Goal: Task Accomplishment & Management: Use online tool/utility

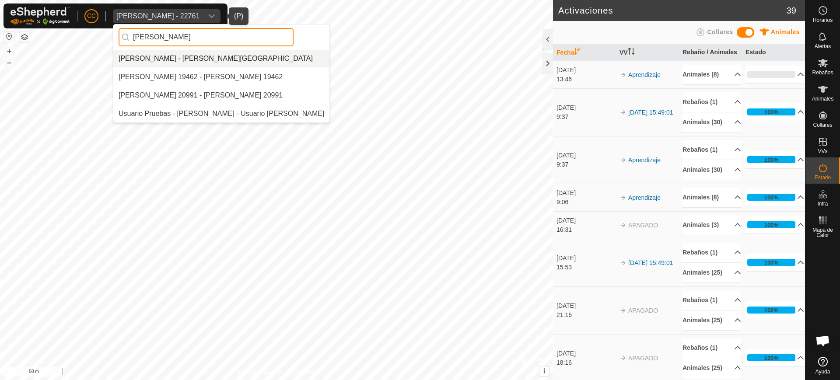
type input "[PERSON_NAME]"
click at [175, 57] on li "[PERSON_NAME] - [PERSON_NAME][GEOGRAPHIC_DATA]" at bounding box center [221, 59] width 216 height 18
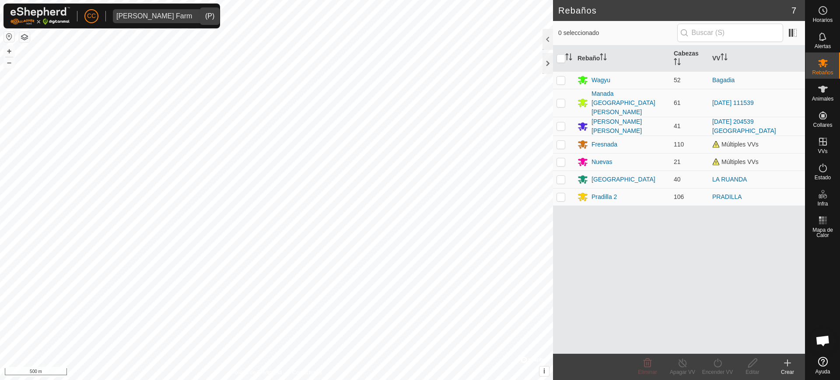
click at [789, 357] on div "Crear" at bounding box center [787, 367] width 35 height 26
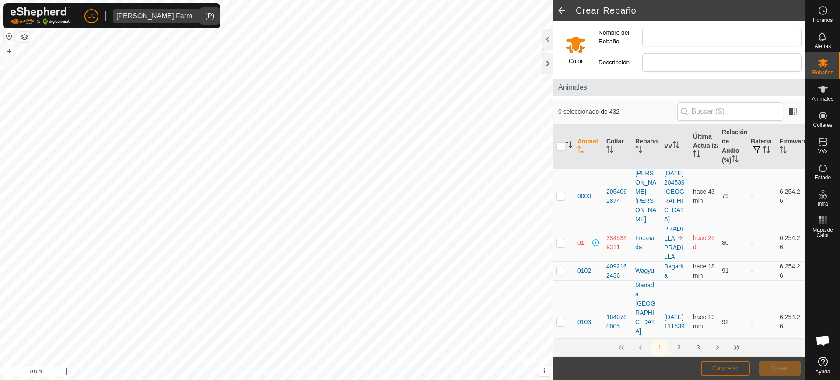
click at [726, 369] on span "Cancelar" at bounding box center [726, 368] width 26 height 7
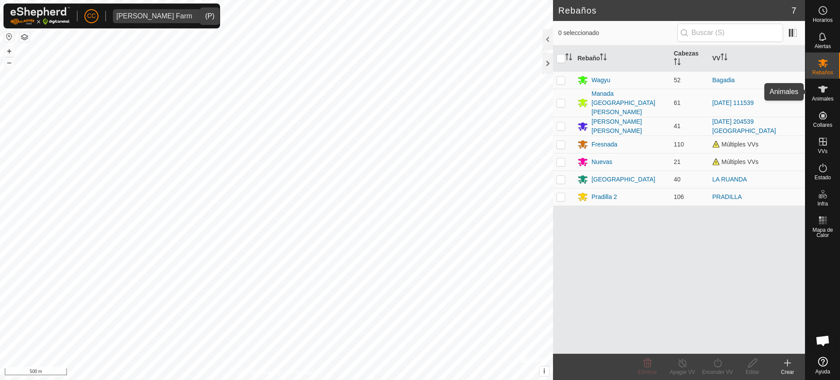
click at [827, 97] on span "Animales" at bounding box center [822, 98] width 21 height 5
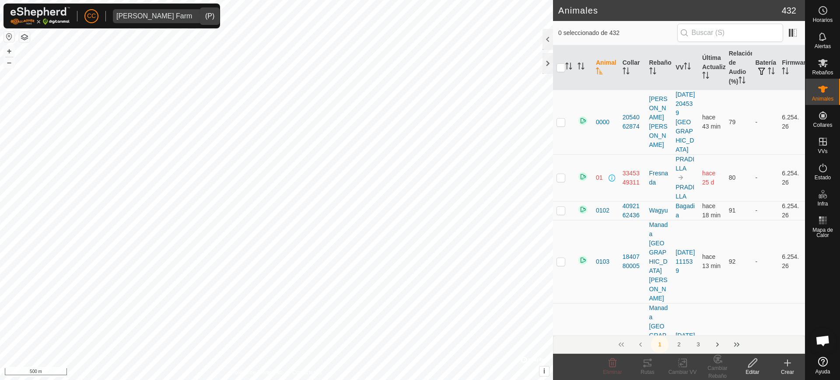
click at [786, 358] on icon at bounding box center [788, 363] width 11 height 11
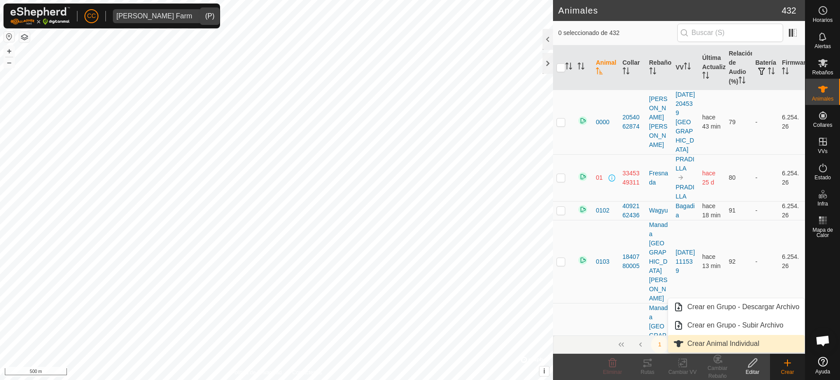
click at [757, 341] on link "Crear Animal Individual" at bounding box center [736, 344] width 137 height 18
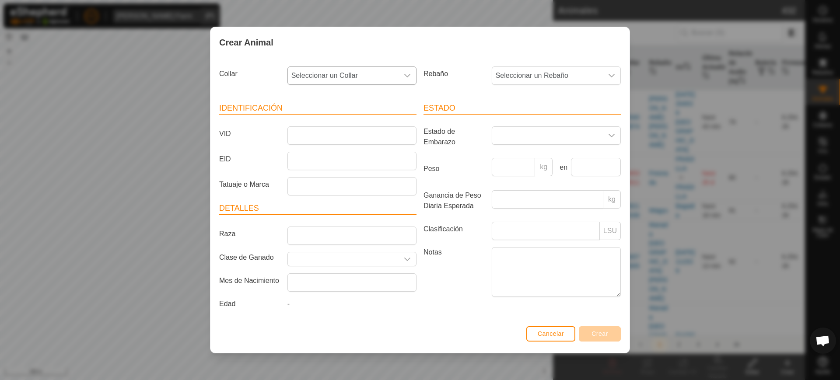
click at [361, 79] on span "Seleccionar un Collar" at bounding box center [343, 76] width 111 height 18
type input "85"
click at [341, 134] on li "3896366285" at bounding box center [352, 139] width 128 height 18
click at [543, 77] on span "Seleccionar un Rebaño" at bounding box center [547, 76] width 111 height 18
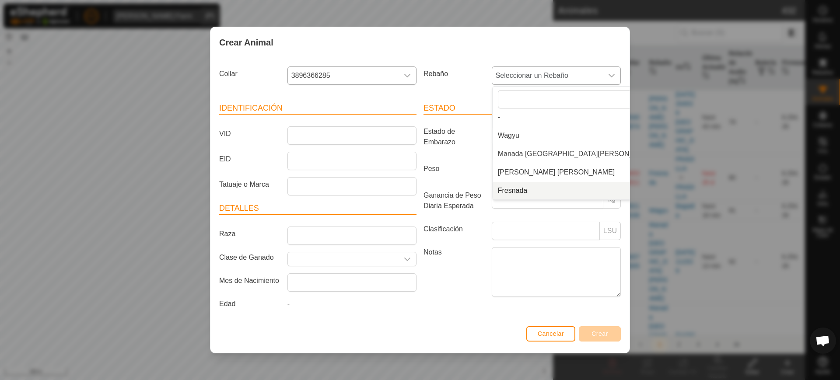
scroll to position [59, 0]
click at [527, 189] on li "Pradilla 2" at bounding box center [577, 191] width 168 height 18
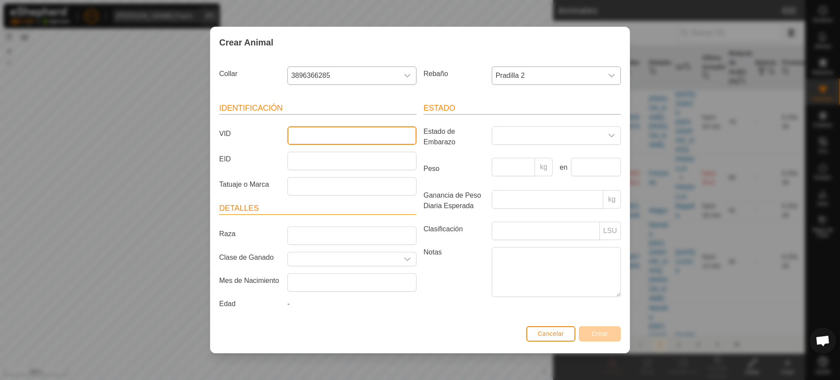
click at [355, 137] on input "VID" at bounding box center [352, 136] width 129 height 18
type input "3862"
click at [600, 335] on span "Crear" at bounding box center [600, 333] width 17 height 7
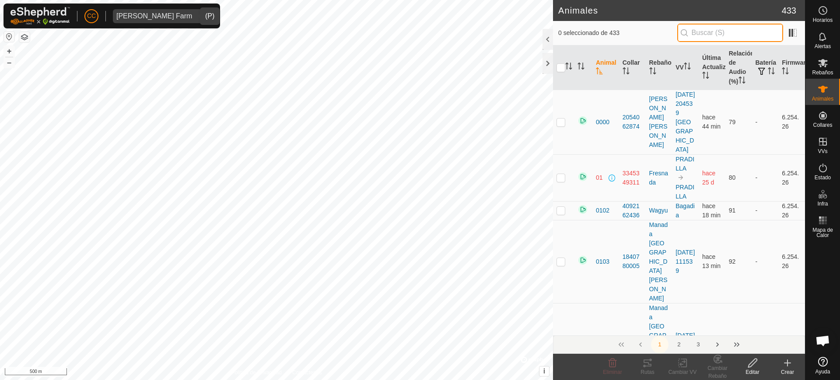
click at [696, 31] on input "text" at bounding box center [731, 33] width 106 height 18
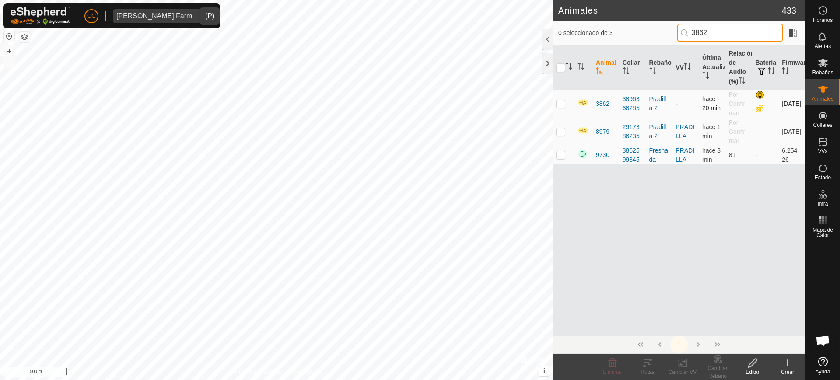
type input "3862"
click at [559, 109] on td at bounding box center [563, 104] width 21 height 28
checkbox input "true"
click at [684, 361] on icon at bounding box center [683, 363] width 11 height 11
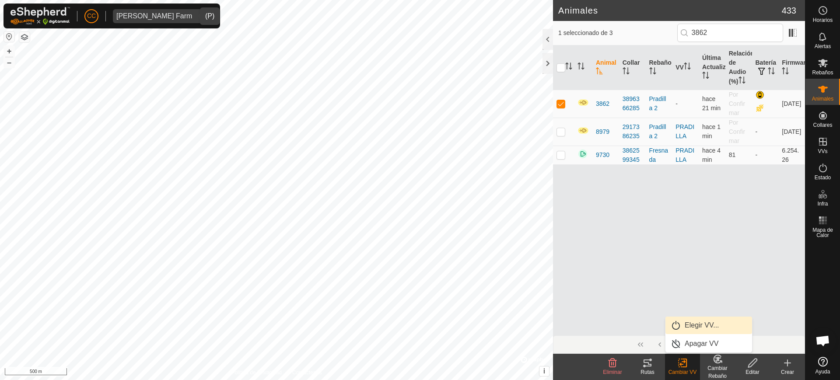
click at [691, 328] on link "Elegir VV..." at bounding box center [709, 326] width 87 height 18
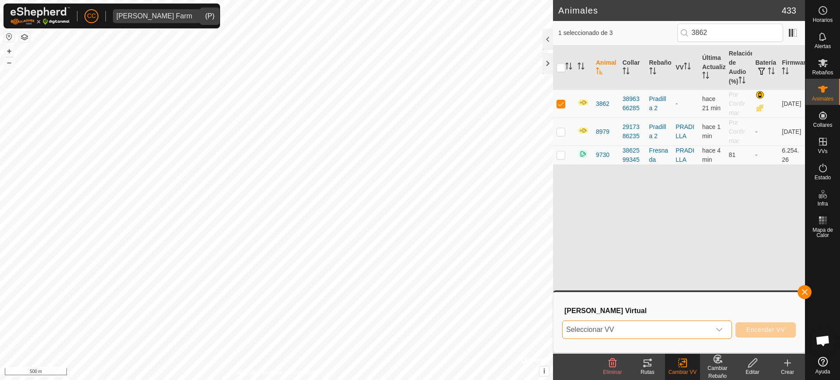
click at [641, 330] on span "Seleccionar VV" at bounding box center [637, 330] width 148 height 18
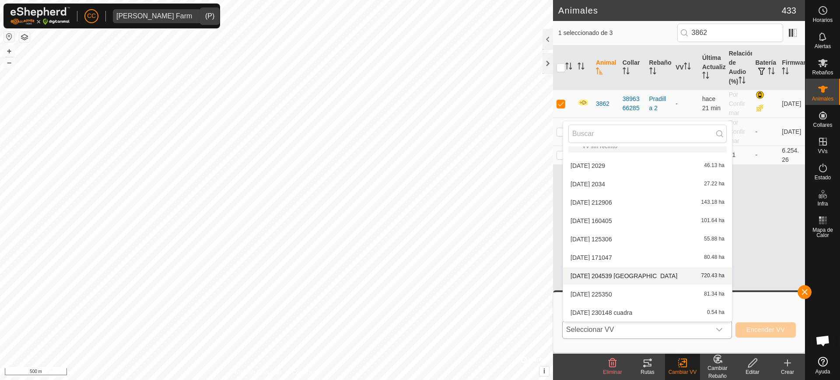
scroll to position [193, 0]
click at [616, 240] on li "[PERSON_NAME] 727.27 ha" at bounding box center [647, 240] width 169 height 18
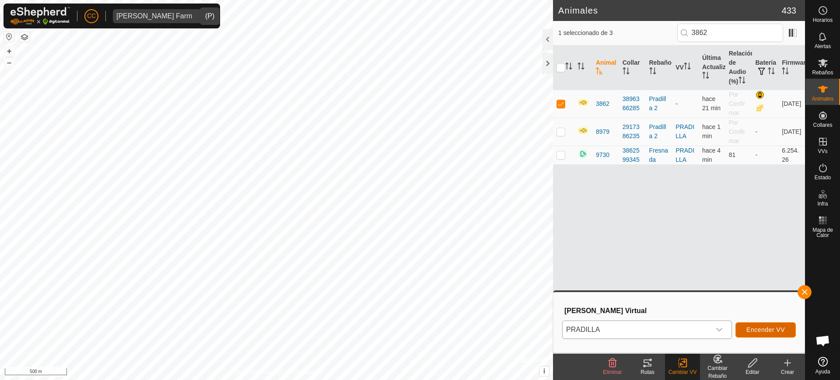
click at [770, 329] on span "Encender VV" at bounding box center [766, 330] width 39 height 7
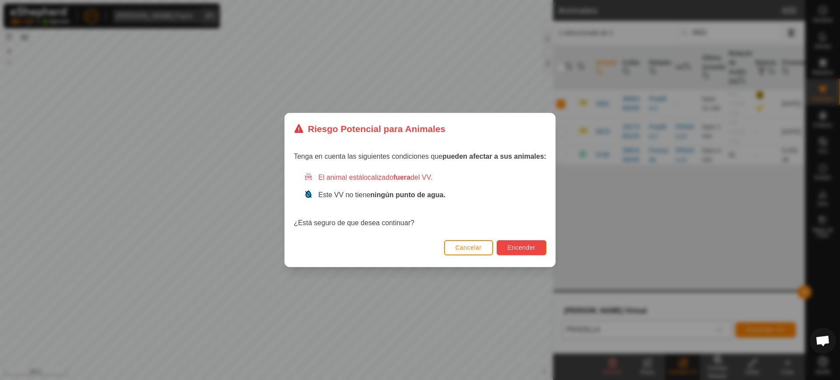
click at [518, 250] on span "Encender" at bounding box center [522, 247] width 28 height 7
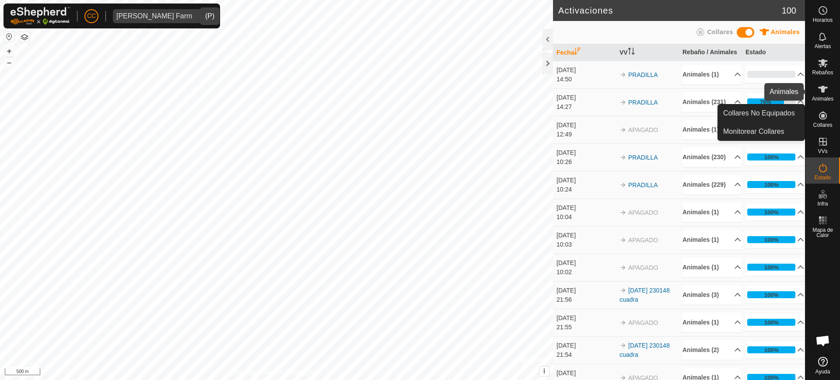
click at [824, 91] on icon at bounding box center [824, 89] width 10 height 7
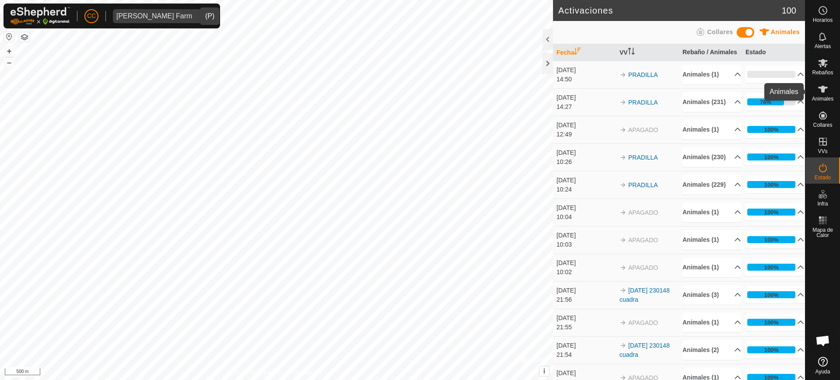
click at [821, 94] on icon at bounding box center [823, 89] width 11 height 11
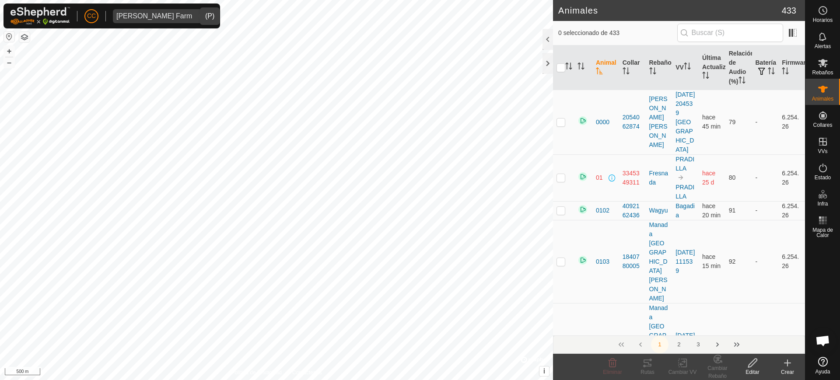
click at [722, 33] on input "text" at bounding box center [731, 33] width 106 height 18
type input "3862"
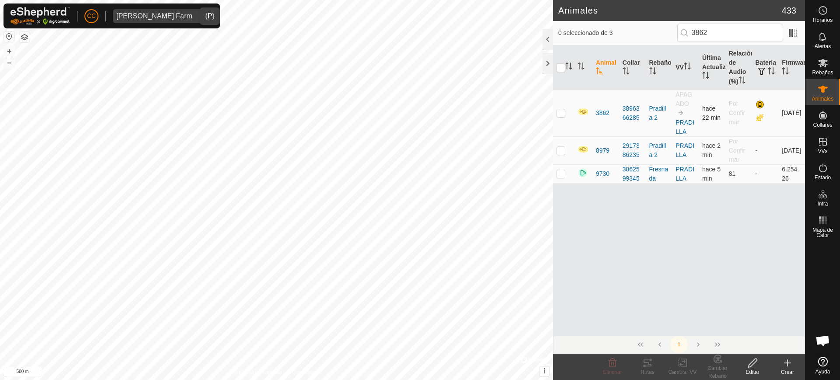
click at [560, 115] on p-checkbox at bounding box center [561, 112] width 9 height 7
checkbox input "true"
